Goal: Navigation & Orientation: Find specific page/section

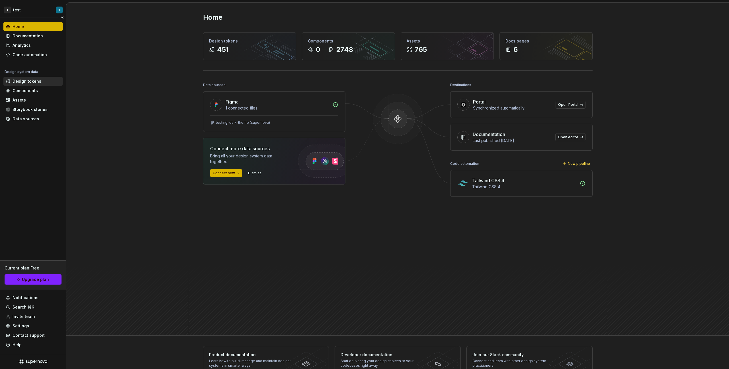
click at [30, 81] on div "Design tokens" at bounding box center [27, 81] width 29 height 6
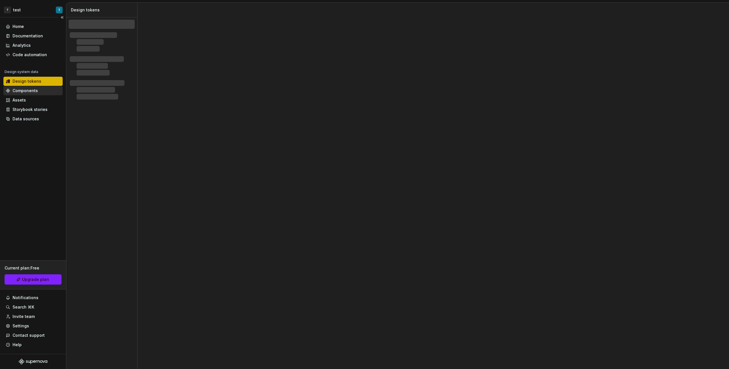
click at [30, 90] on div "Components" at bounding box center [25, 91] width 25 height 6
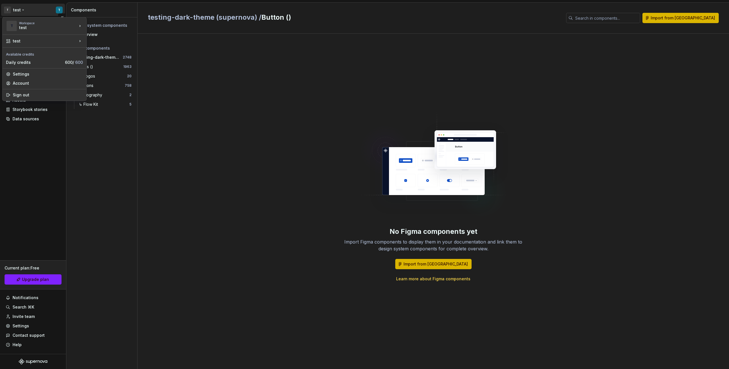
click at [58, 12] on html "T test T Home Documentation Analytics Code automation Design system data Design…" at bounding box center [364, 184] width 729 height 369
click at [101, 26] on div "MAple" at bounding box center [114, 25] width 37 height 6
